Goal: Use online tool/utility: Utilize a website feature to perform a specific function

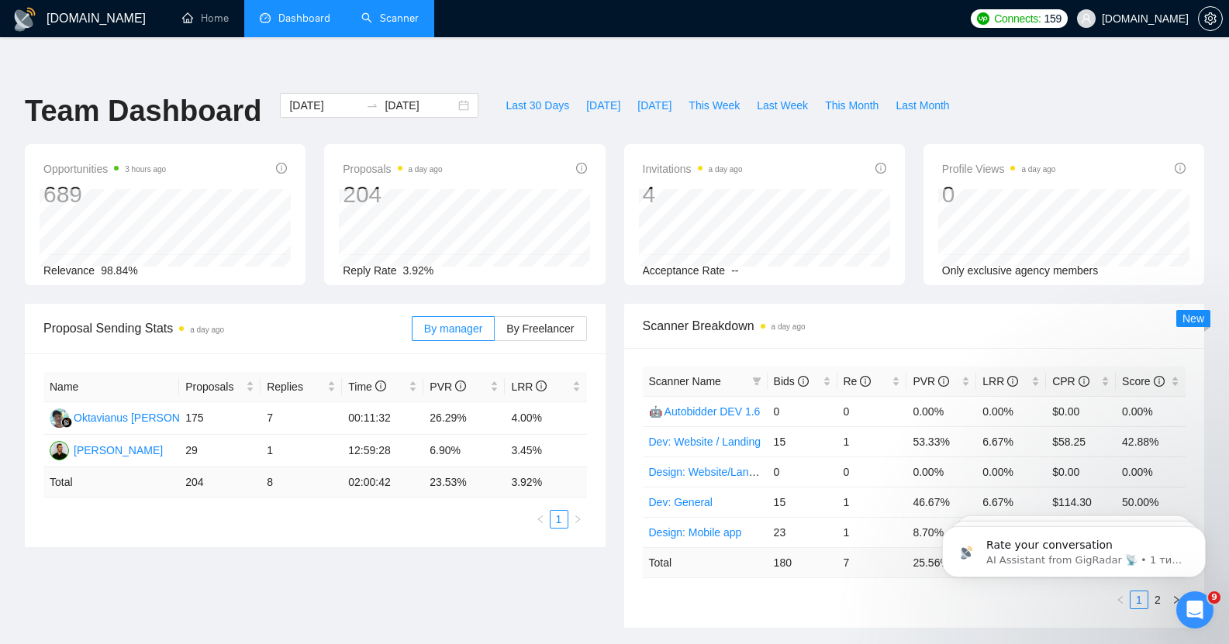
click at [386, 15] on link "Scanner" at bounding box center [389, 18] width 57 height 13
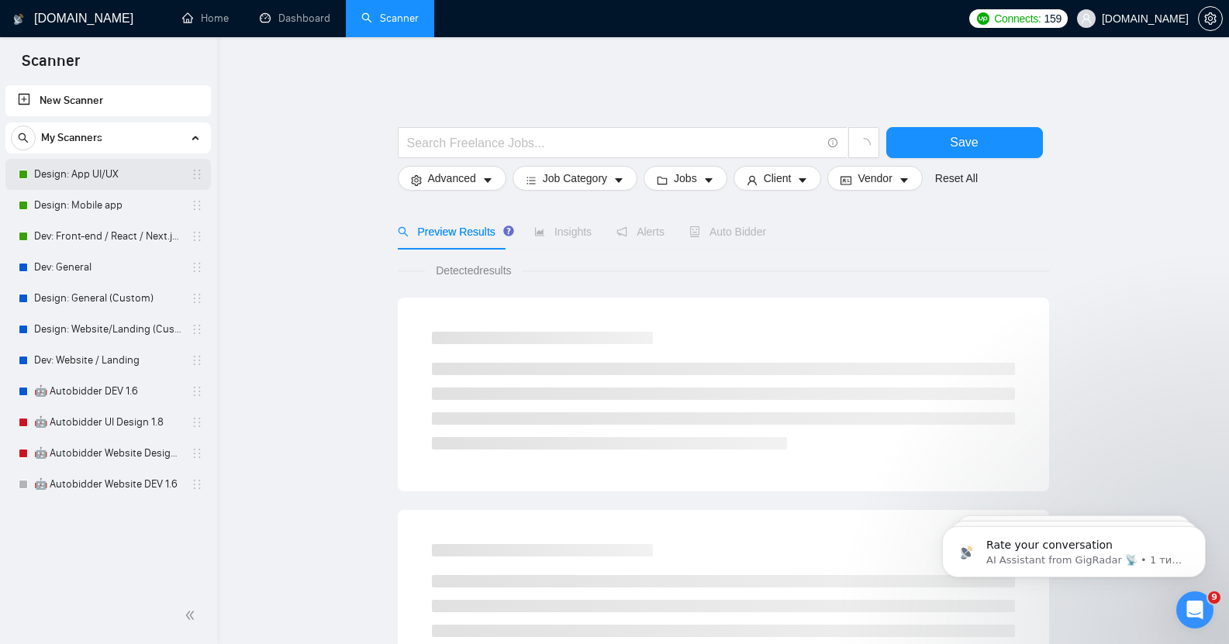
click at [92, 179] on link "Design: App UI/UX" at bounding box center [107, 174] width 147 height 31
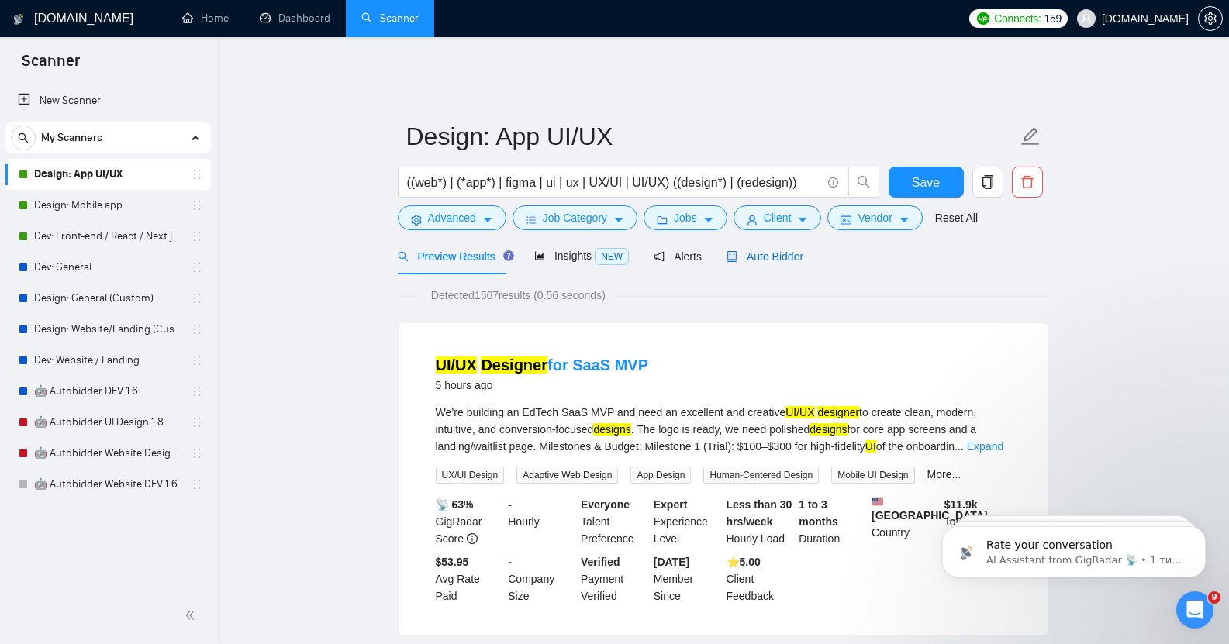
click at [781, 250] on span "Auto Bidder" at bounding box center [764, 256] width 77 height 12
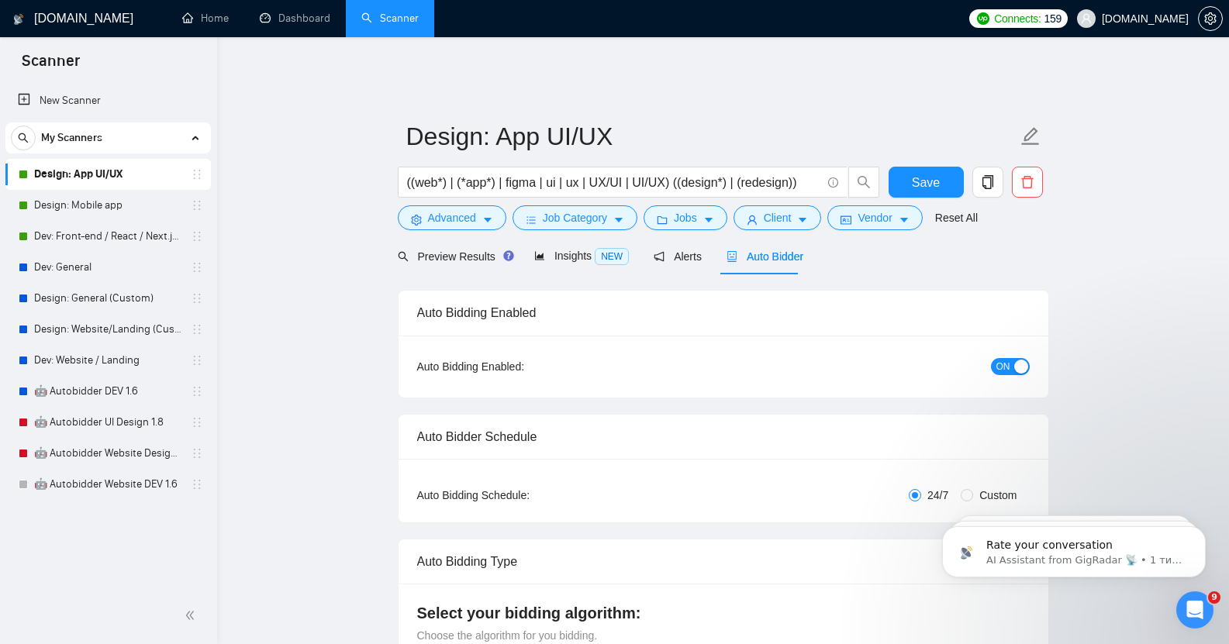
checkbox input "true"
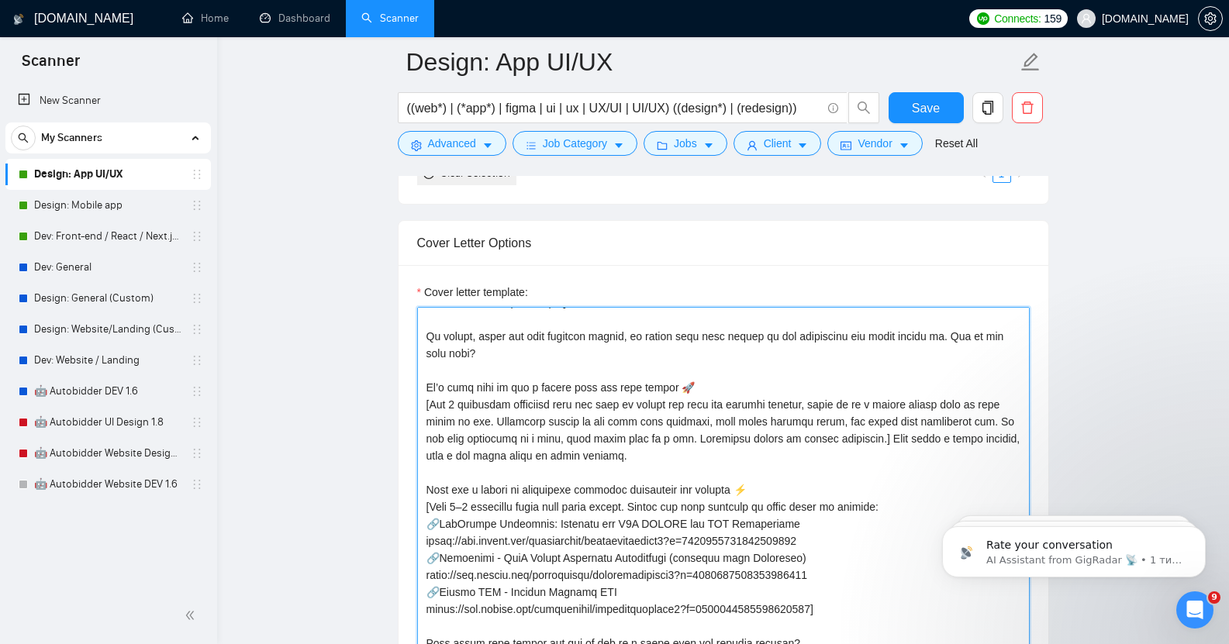
scroll to position [1871, 0]
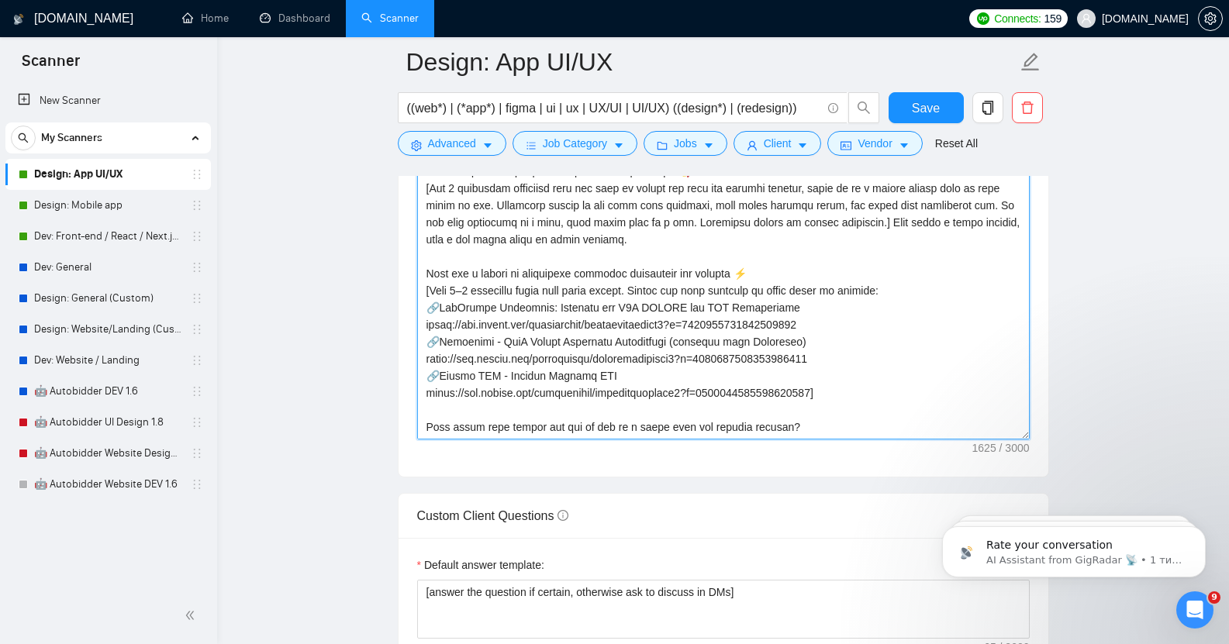
drag, startPoint x: 428, startPoint y: 372, endPoint x: 830, endPoint y: 405, distance: 403.6
click at [830, 405] on textarea "Cover letter template:" at bounding box center [723, 265] width 612 height 349
